Goal: Information Seeking & Learning: Learn about a topic

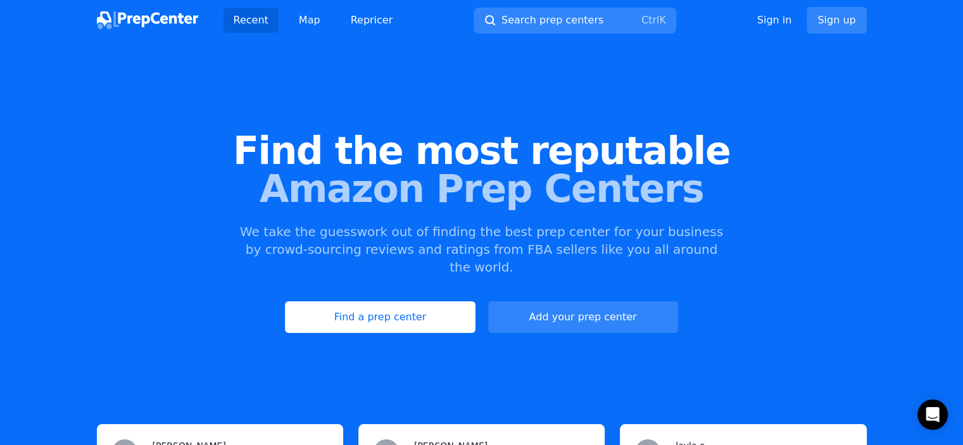
click at [350, 272] on div "Find the most reputable Amazon Prep Centers We take the guesswork out of findin…" at bounding box center [481, 232] width 963 height 343
click at [341, 301] on link "Find a prep center" at bounding box center [380, 317] width 190 height 32
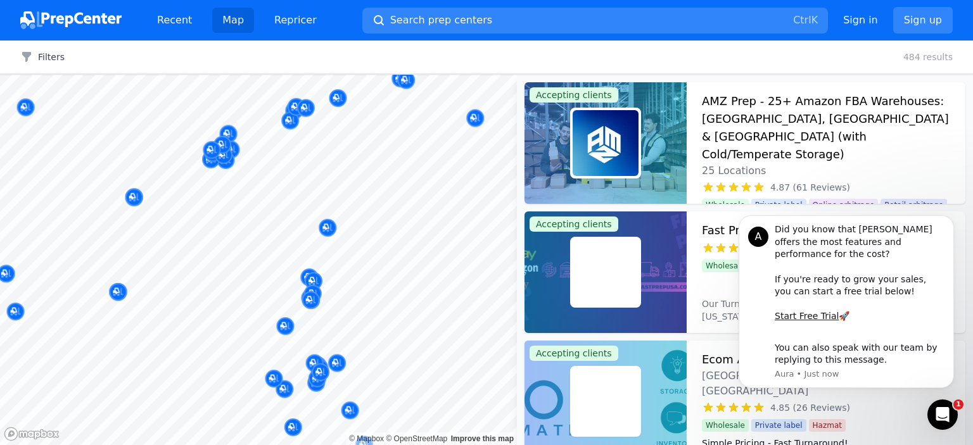
click at [405, 298] on body "Recent Map Repricer Search prep centers Ctrl K Open main menu Sign in Sign up F…" at bounding box center [486, 222] width 973 height 445
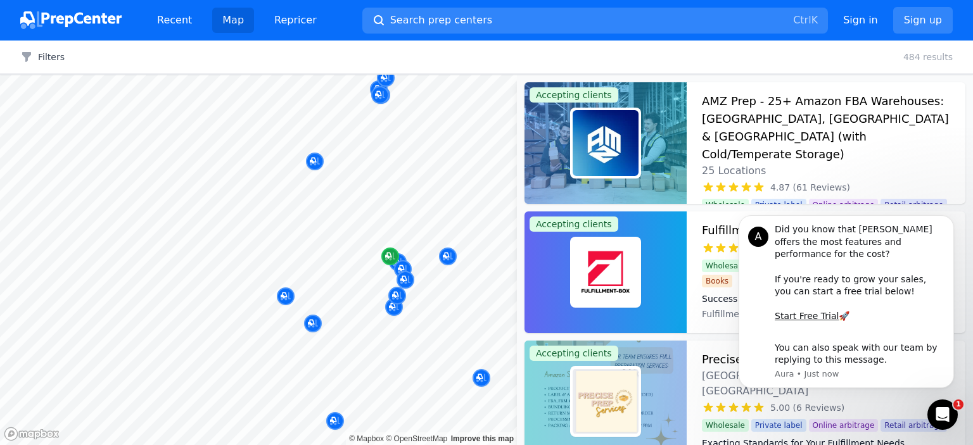
click at [392, 251] on icon "Map marker" at bounding box center [390, 256] width 10 height 13
click at [449, 255] on div at bounding box center [388, 257] width 243 height 10
click at [947, 227] on button "Dismiss notification" at bounding box center [950, 219] width 16 height 16
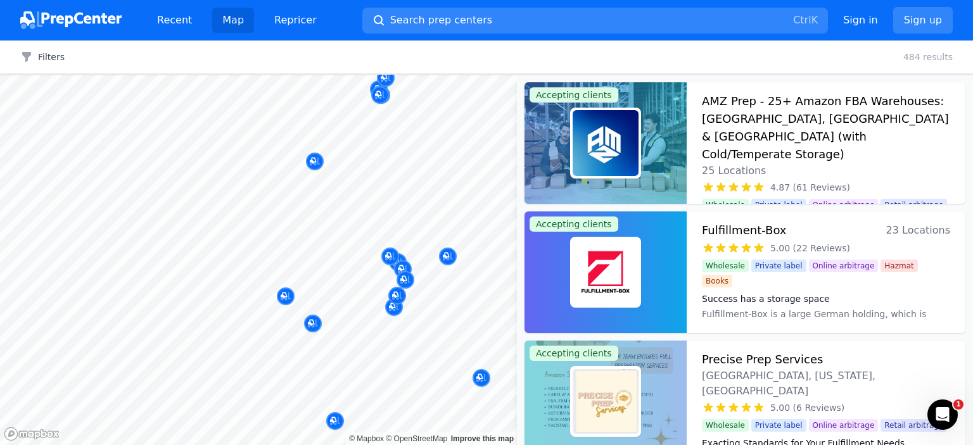
click at [401, 281] on div at bounding box center [379, 277] width 243 height 10
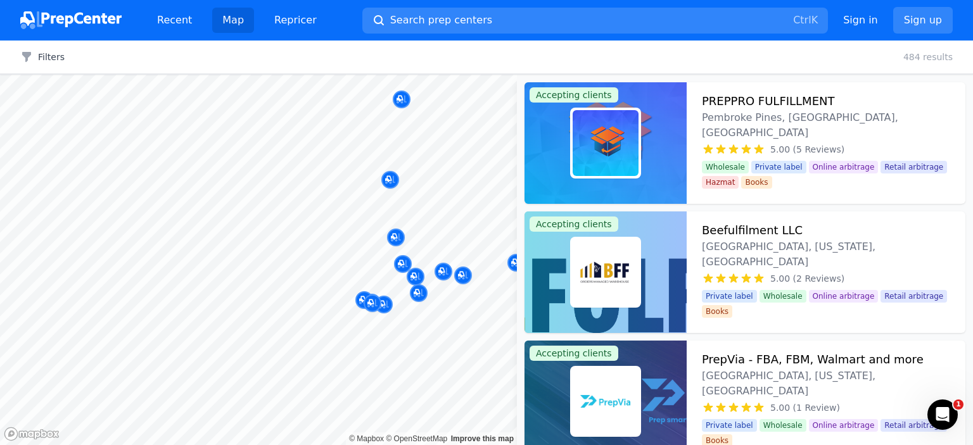
click at [357, 298] on div "[GEOGRAPHIC_DATA], [US_STATE], [GEOGRAPHIC_DATA] No reviews" at bounding box center [395, 258] width 243 height 86
click at [443, 270] on div at bounding box center [405, 266] width 243 height 10
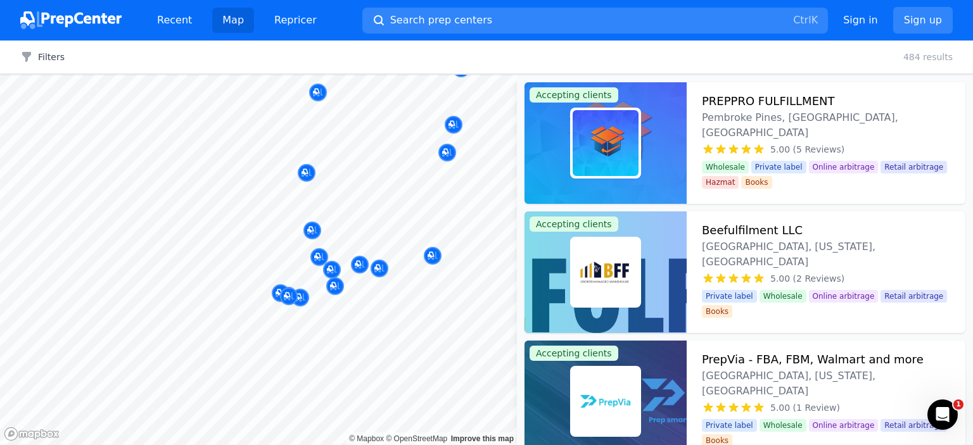
click at [434, 255] on div at bounding box center [402, 255] width 243 height 10
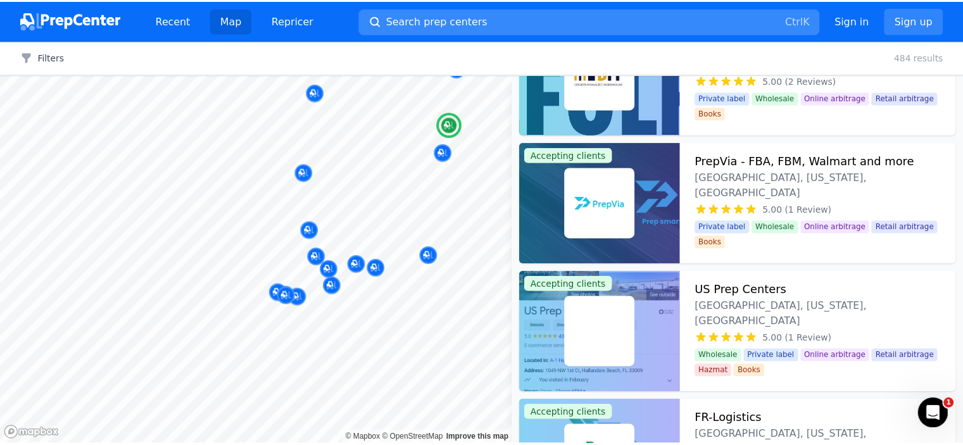
scroll to position [422, 0]
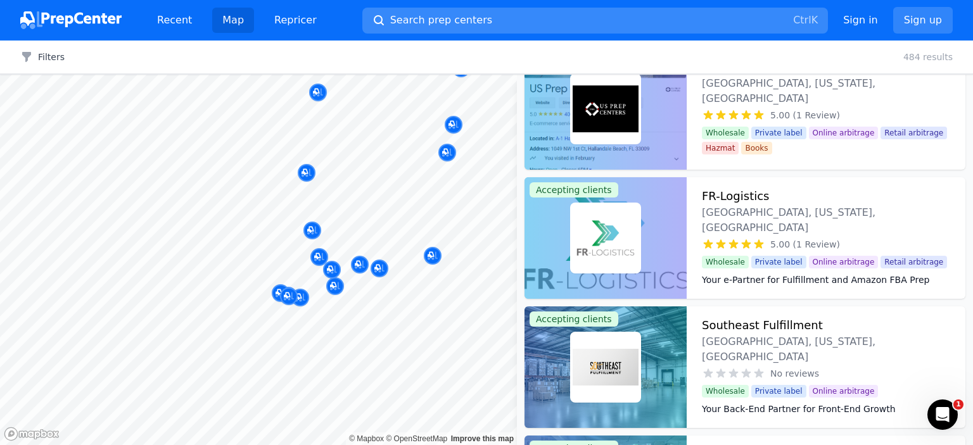
click at [545, 17] on button "Search prep centers Ctrl K" at bounding box center [595, 21] width 466 height 26
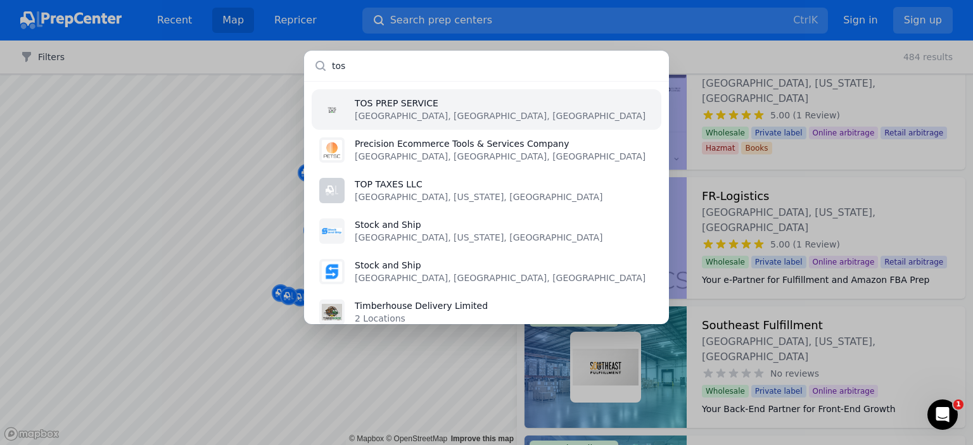
type input "tos"
click at [464, 101] on li "TOS PREP SERVICE [GEOGRAPHIC_DATA], [GEOGRAPHIC_DATA], [GEOGRAPHIC_DATA]" at bounding box center [487, 109] width 350 height 41
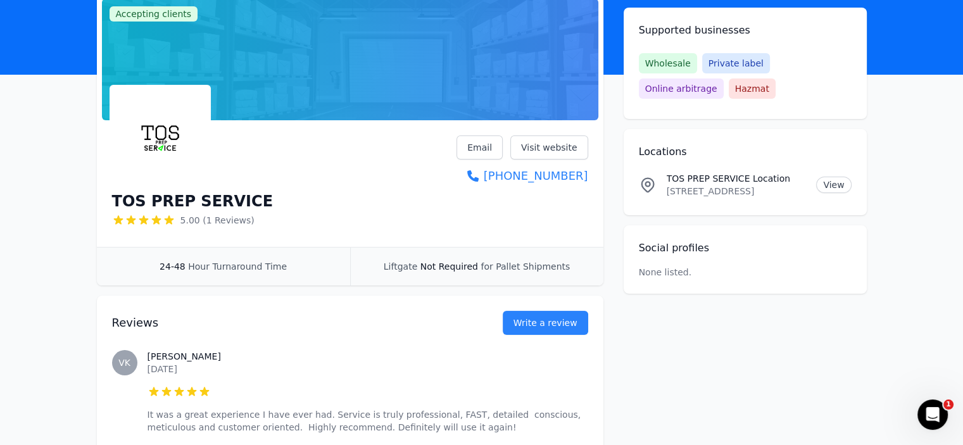
scroll to position [63, 0]
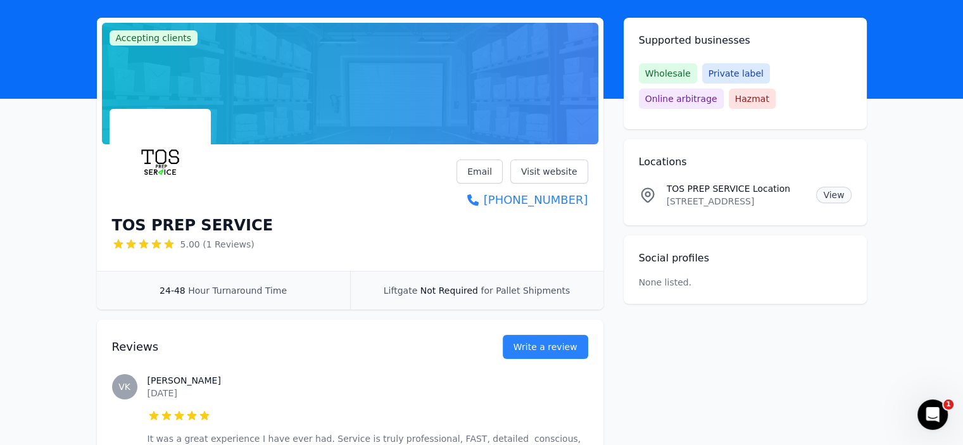
click at [832, 191] on link "View" at bounding box center [833, 195] width 35 height 16
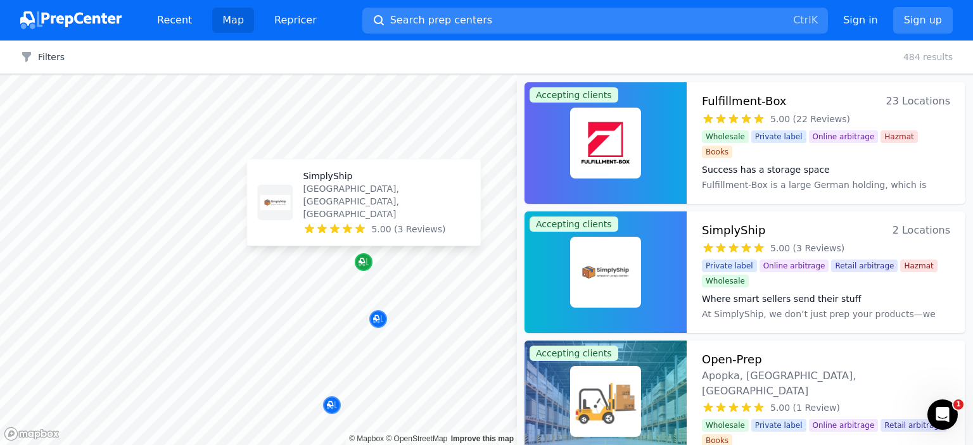
click at [367, 263] on icon "Map marker" at bounding box center [364, 262] width 10 height 8
click at [307, 217] on p "[GEOGRAPHIC_DATA], [GEOGRAPHIC_DATA], [GEOGRAPHIC_DATA]" at bounding box center [386, 201] width 167 height 38
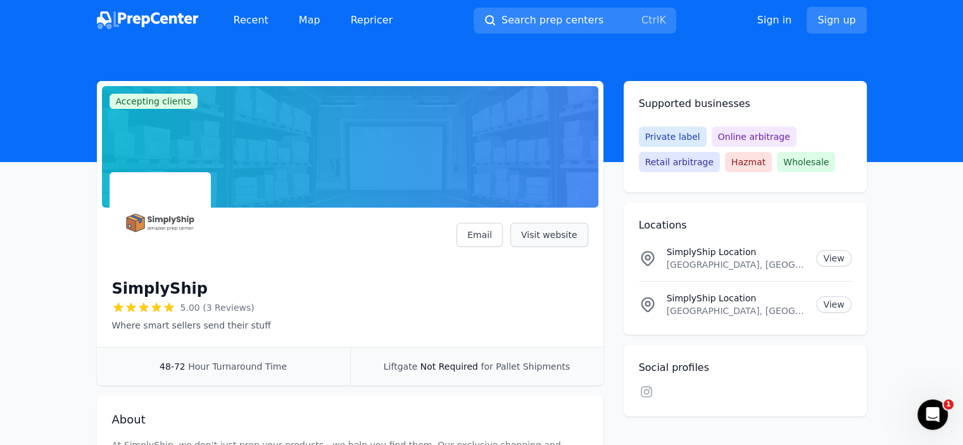
click at [552, 232] on link "Visit website" at bounding box center [550, 235] width 78 height 24
